Goal: Information Seeking & Learning: Learn about a topic

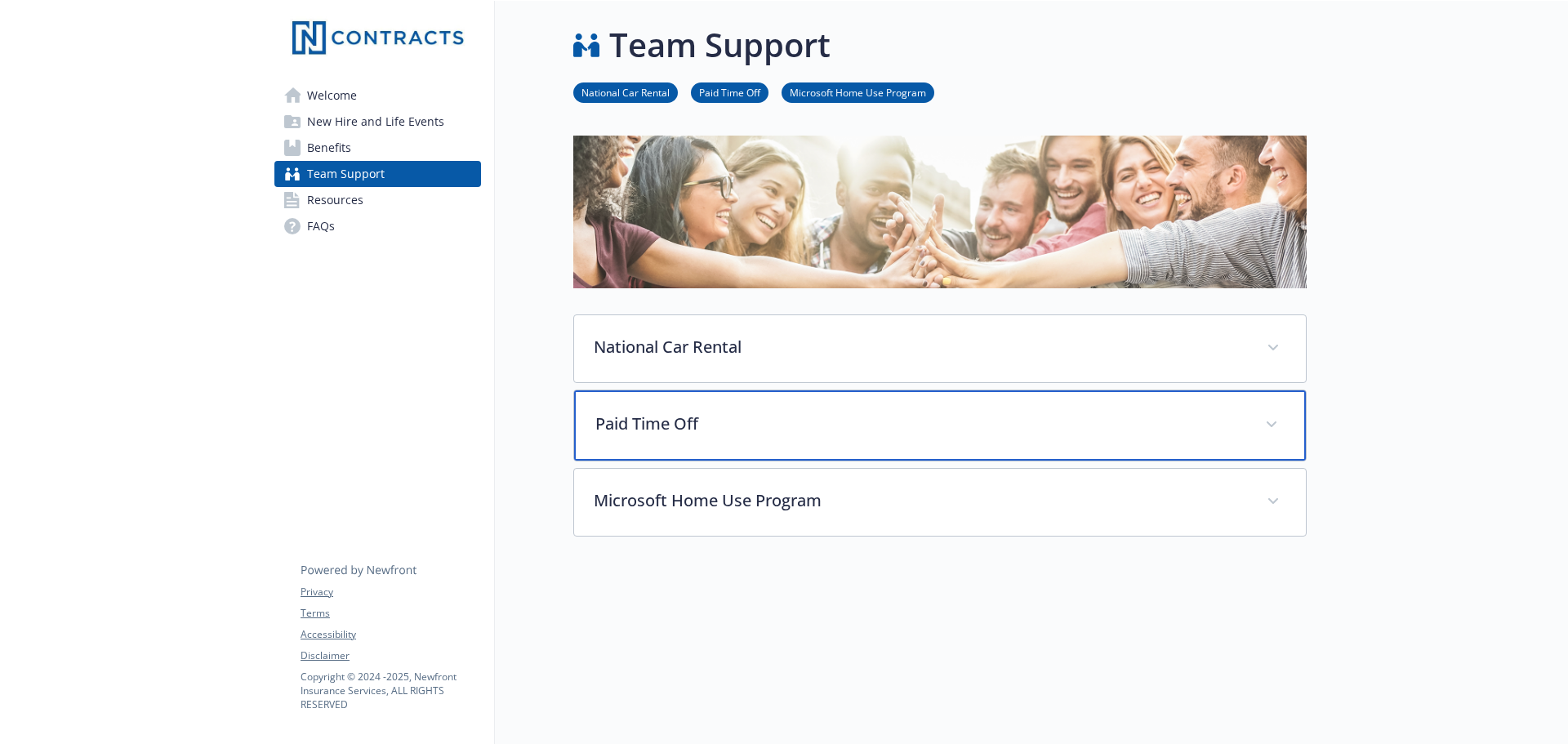
click at [640, 423] on p "Paid Time Off" at bounding box center [920, 424] width 650 height 25
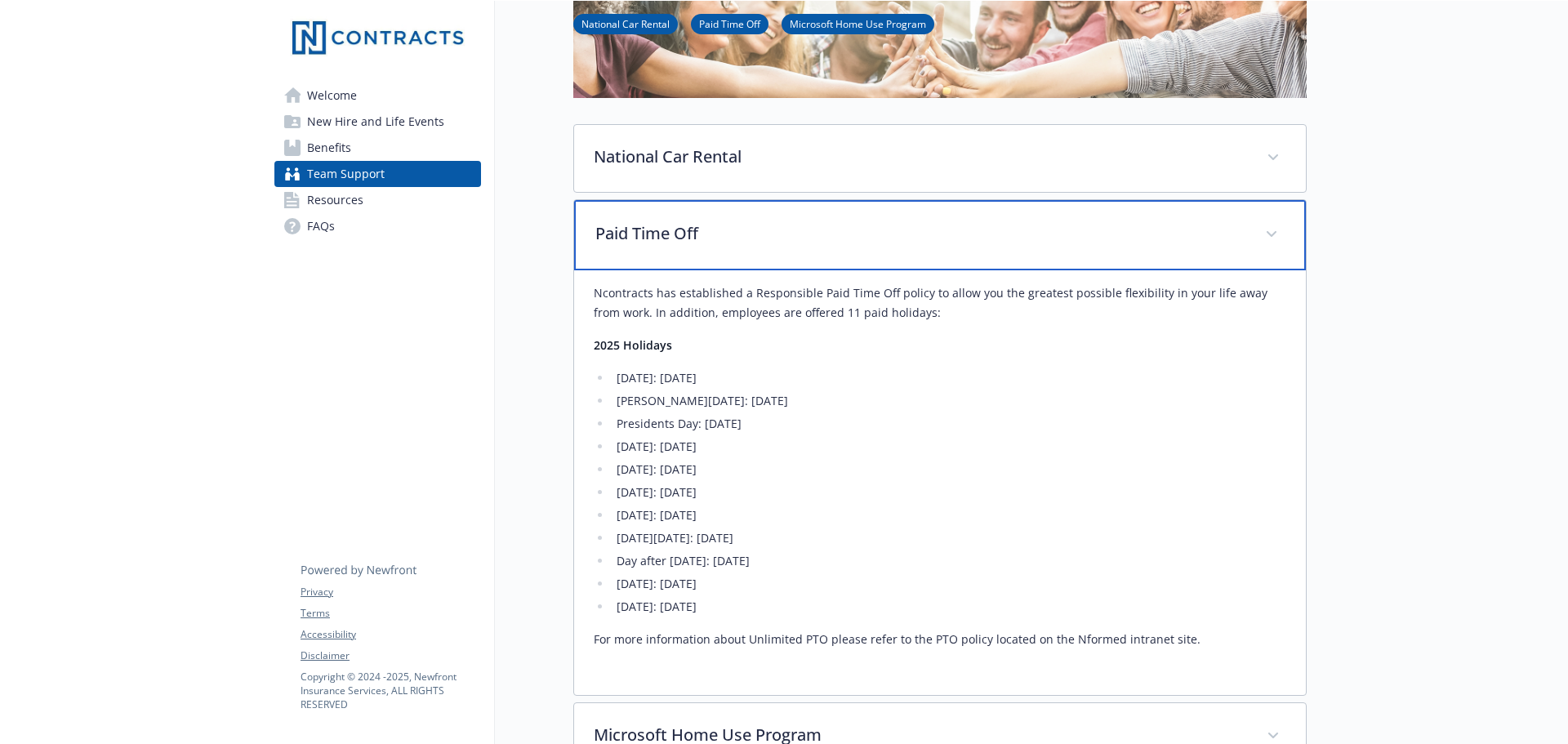
scroll to position [326, 0]
